Goal: Task Accomplishment & Management: Manage account settings

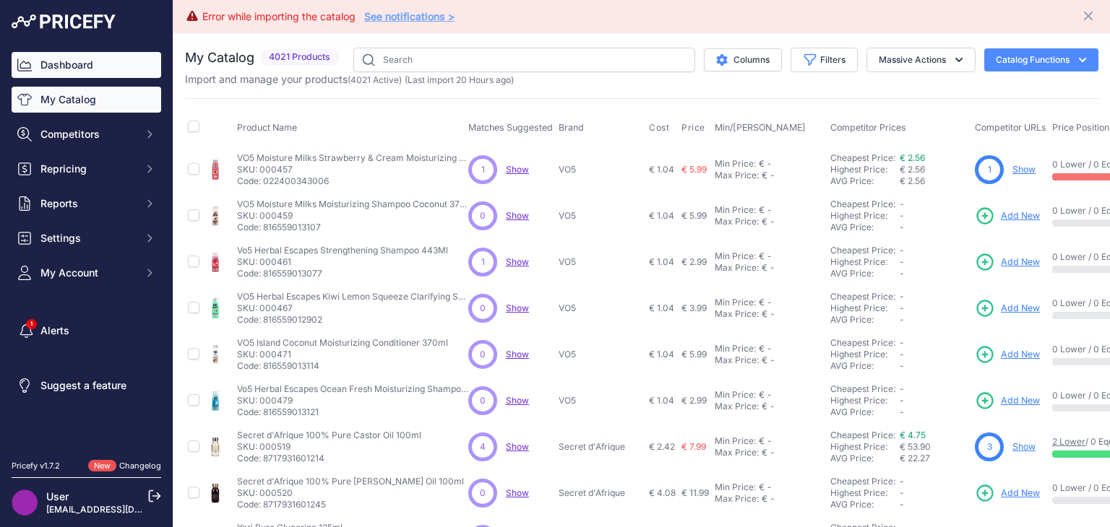
click at [56, 61] on link "Dashboard" at bounding box center [87, 65] width 150 height 26
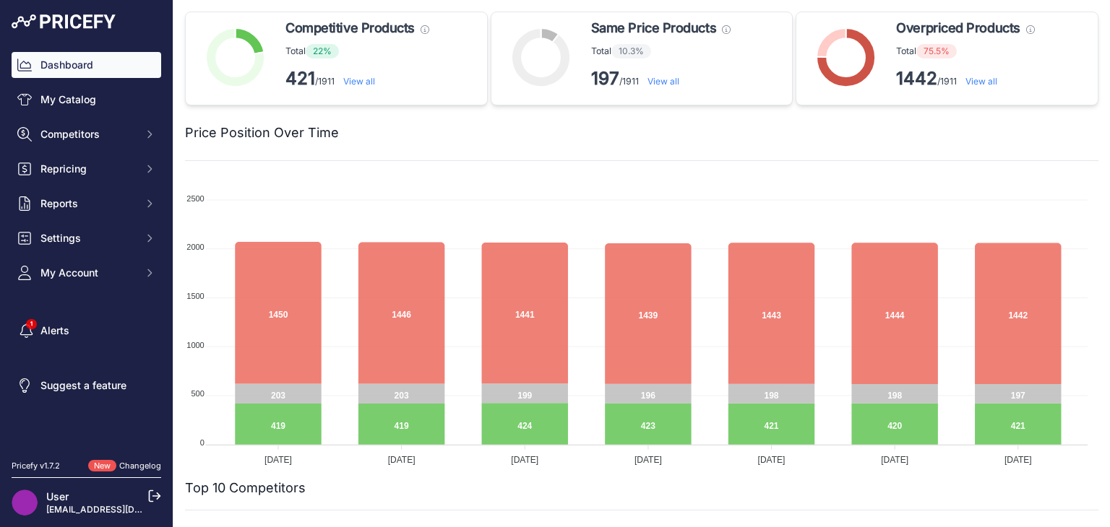
click at [297, 52] on p "Total 22%" at bounding box center [357, 51] width 144 height 14
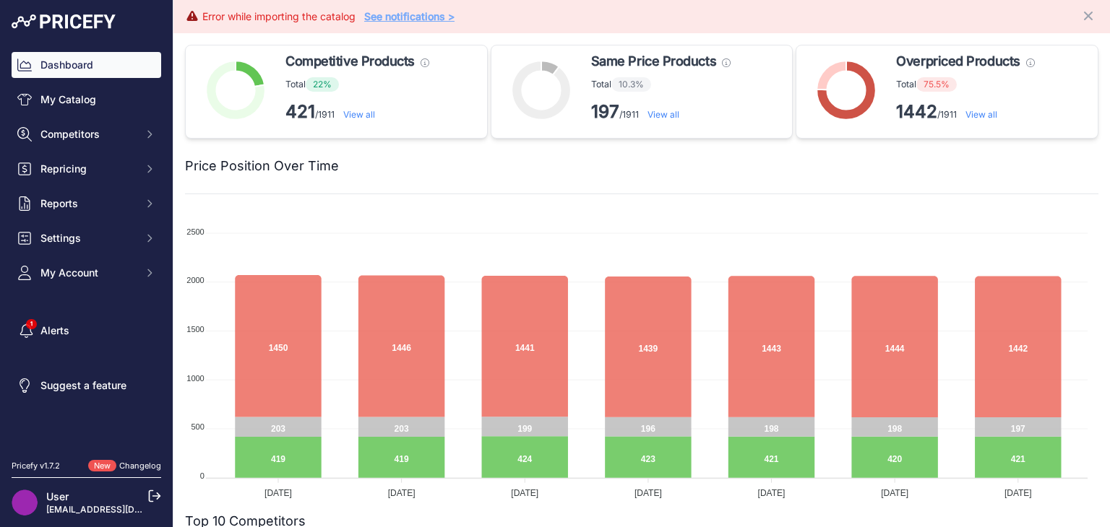
click at [361, 116] on link "View all" at bounding box center [359, 114] width 32 height 11
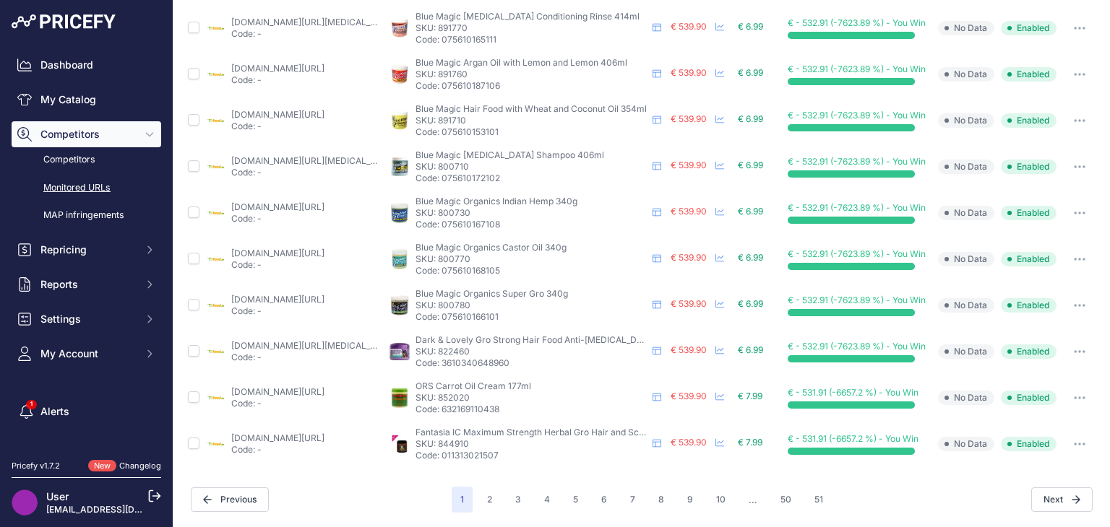
scroll to position [610, 0]
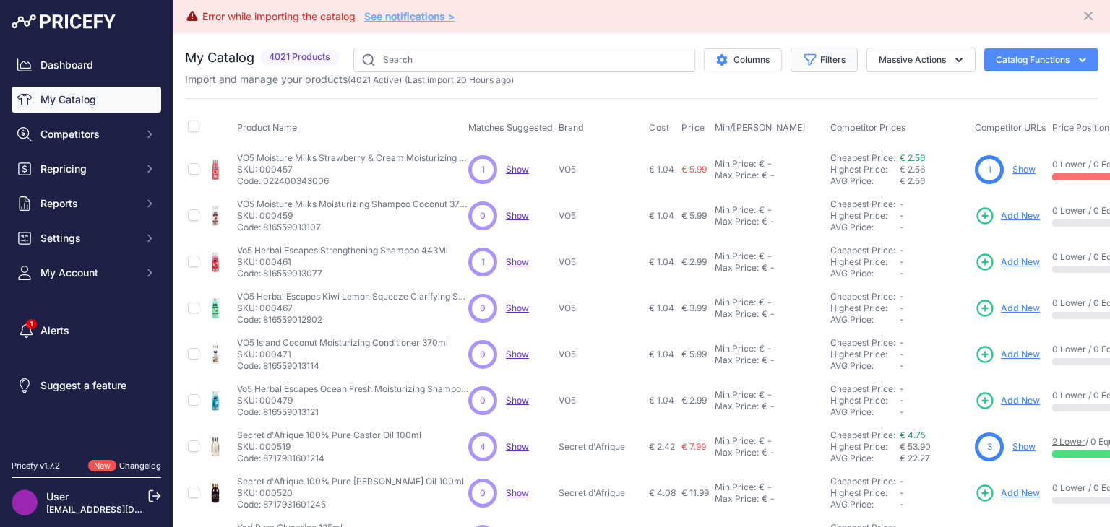
click at [805, 64] on icon "button" at bounding box center [810, 59] width 11 height 11
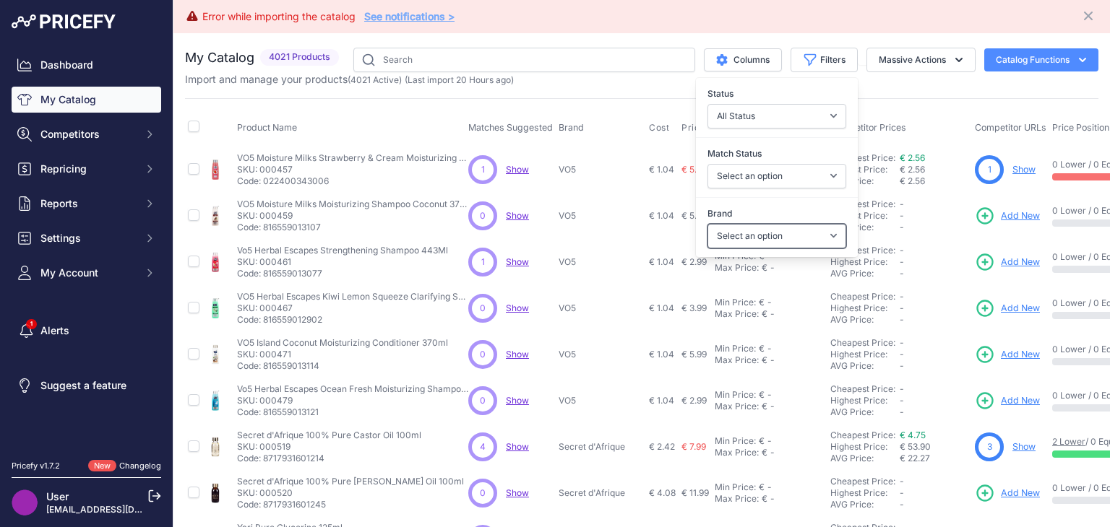
click at [816, 235] on select "Select an option A3 Activilong ADF Adore Affirm Africa's Best African Afri Afri…" at bounding box center [776, 236] width 139 height 25
select select "American Dream"
click at [707, 224] on select "Select an option A3 Activilong ADF Adore Affirm Africa's Best African Afri Afri…" at bounding box center [776, 236] width 139 height 25
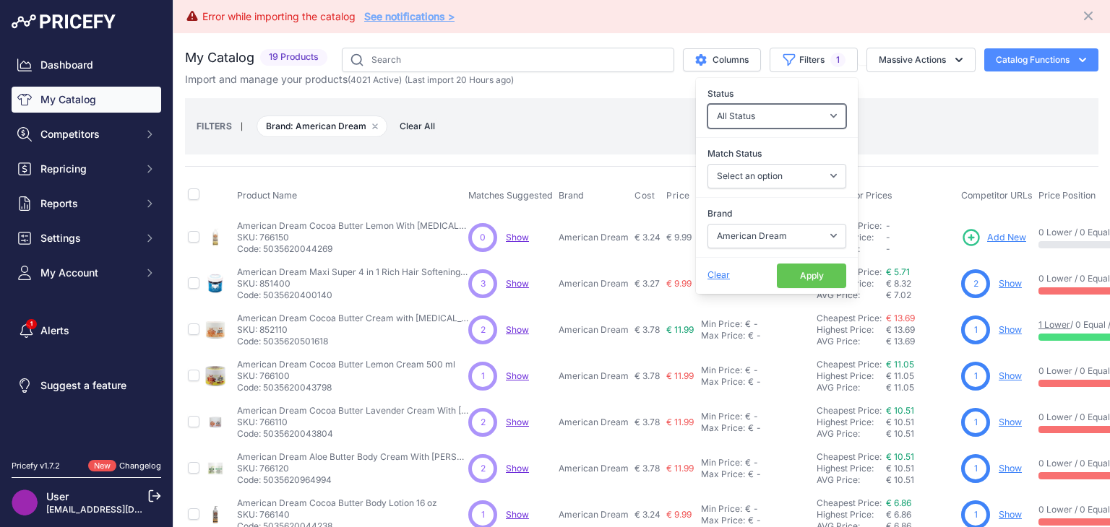
click at [780, 108] on select "All Status Only Enabled Only Disabled" at bounding box center [776, 116] width 139 height 25
select select "1"
click at [707, 104] on select "All Status Only Enabled Only Disabled" at bounding box center [776, 116] width 139 height 25
click at [815, 267] on button "Apply" at bounding box center [811, 276] width 69 height 25
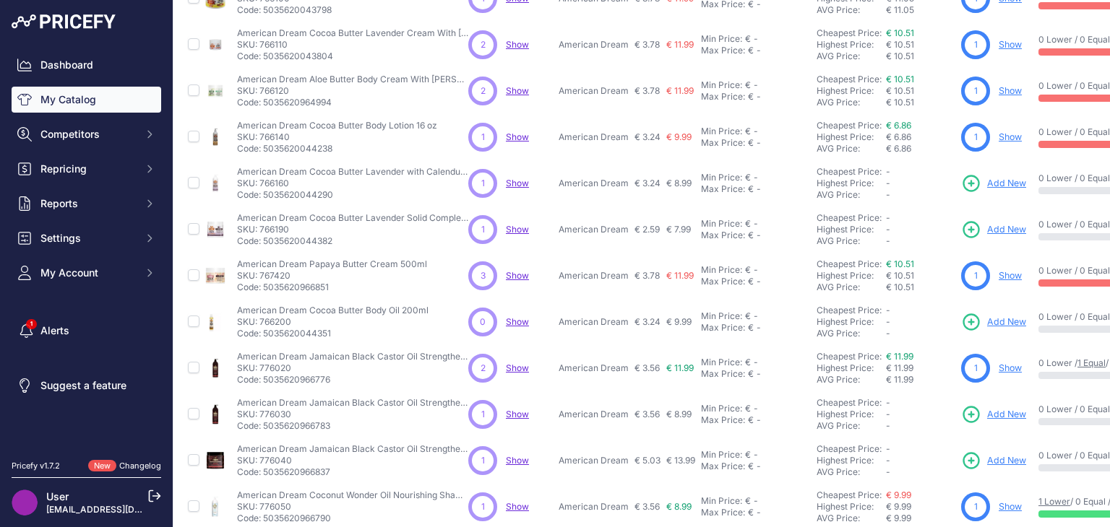
scroll to position [450, 0]
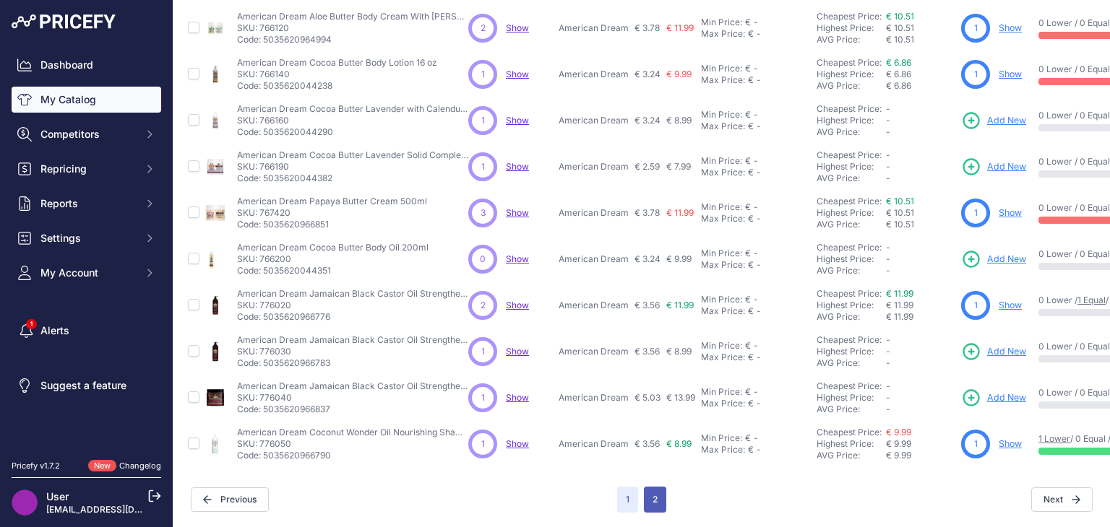
click at [650, 488] on button "2" at bounding box center [655, 500] width 22 height 26
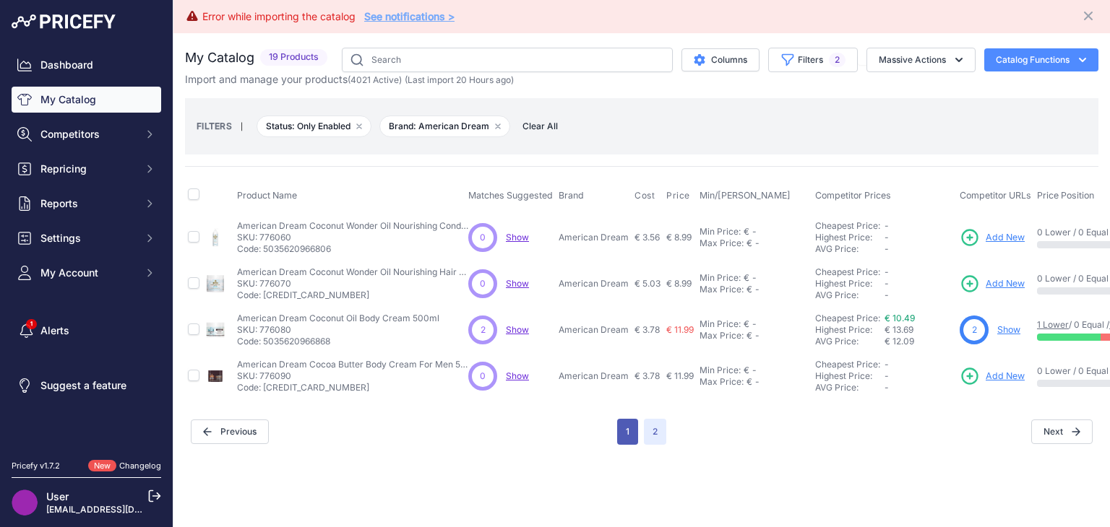
click at [631, 431] on button "1" at bounding box center [627, 432] width 21 height 26
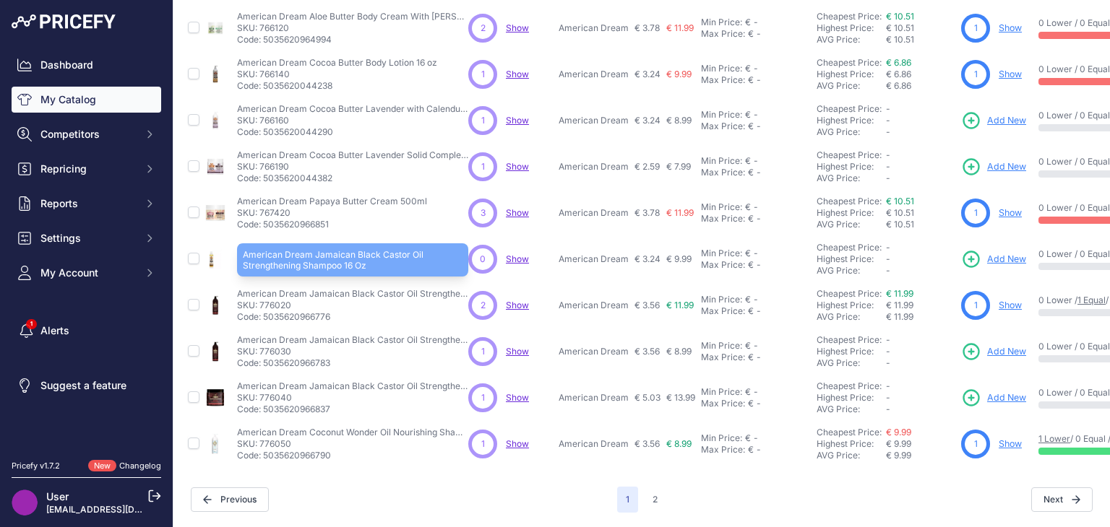
scroll to position [450, 0]
